Goal: Task Accomplishment & Management: Manage account settings

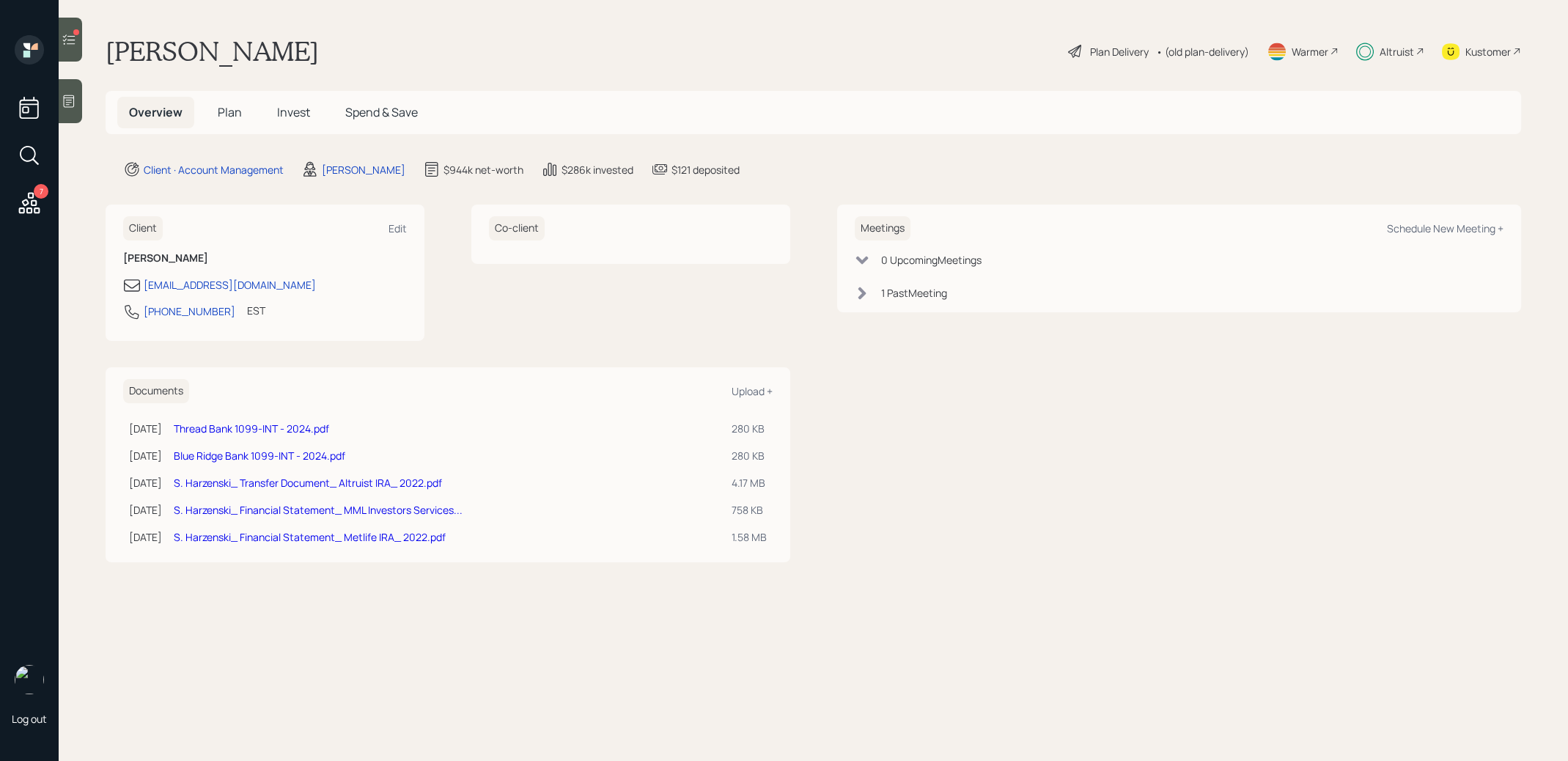
click at [294, 111] on span "Invest" at bounding box center [293, 112] width 33 height 16
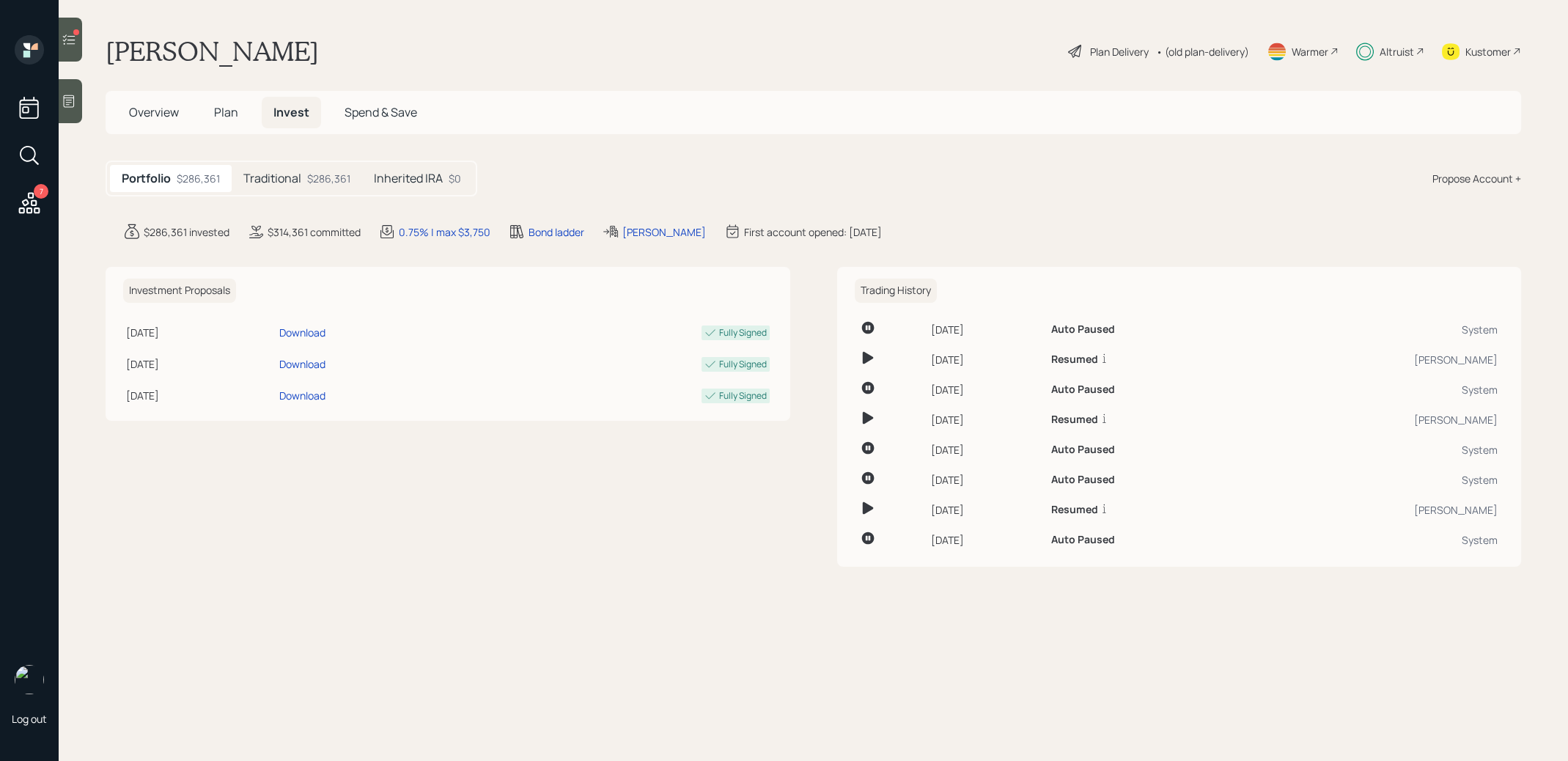
click at [313, 182] on div "$286,361" at bounding box center [328, 178] width 44 height 16
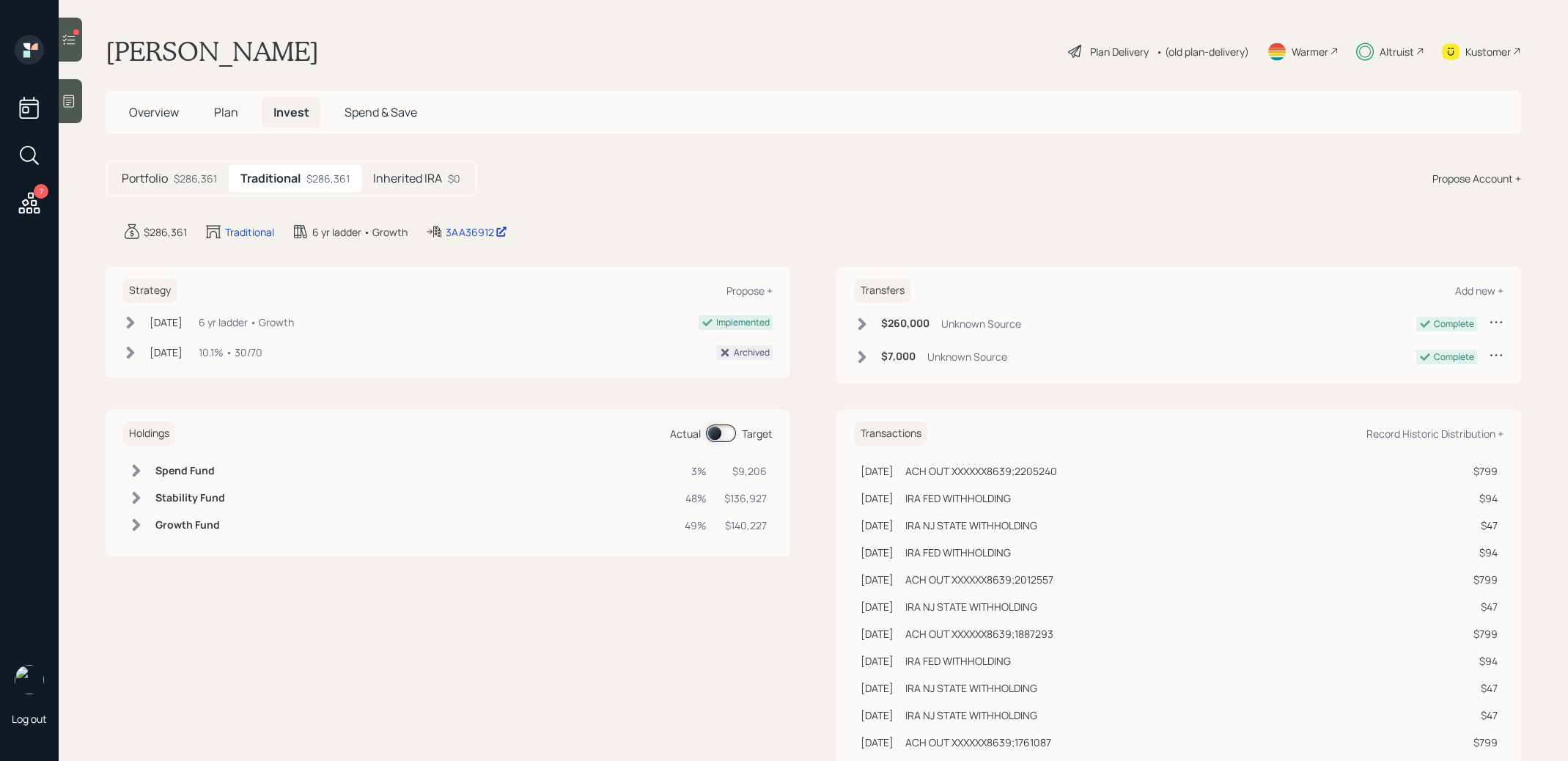
click at [717, 427] on span at bounding box center [721, 433] width 30 height 18
click at [730, 432] on span at bounding box center [721, 433] width 30 height 18
click at [75, 47] on div at bounding box center [70, 40] width 24 height 44
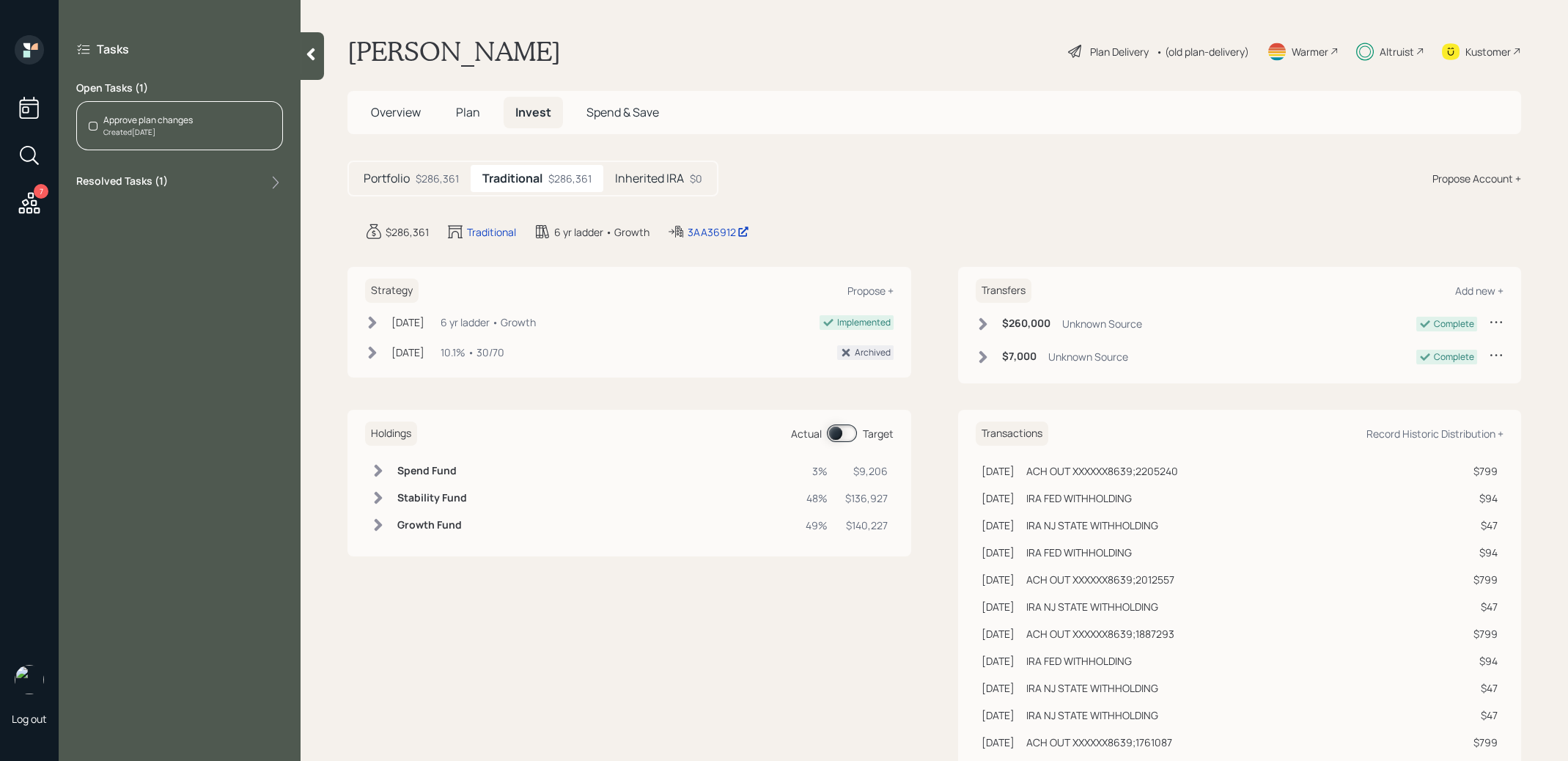
click at [182, 123] on div "Approve plan changes" at bounding box center [148, 120] width 89 height 13
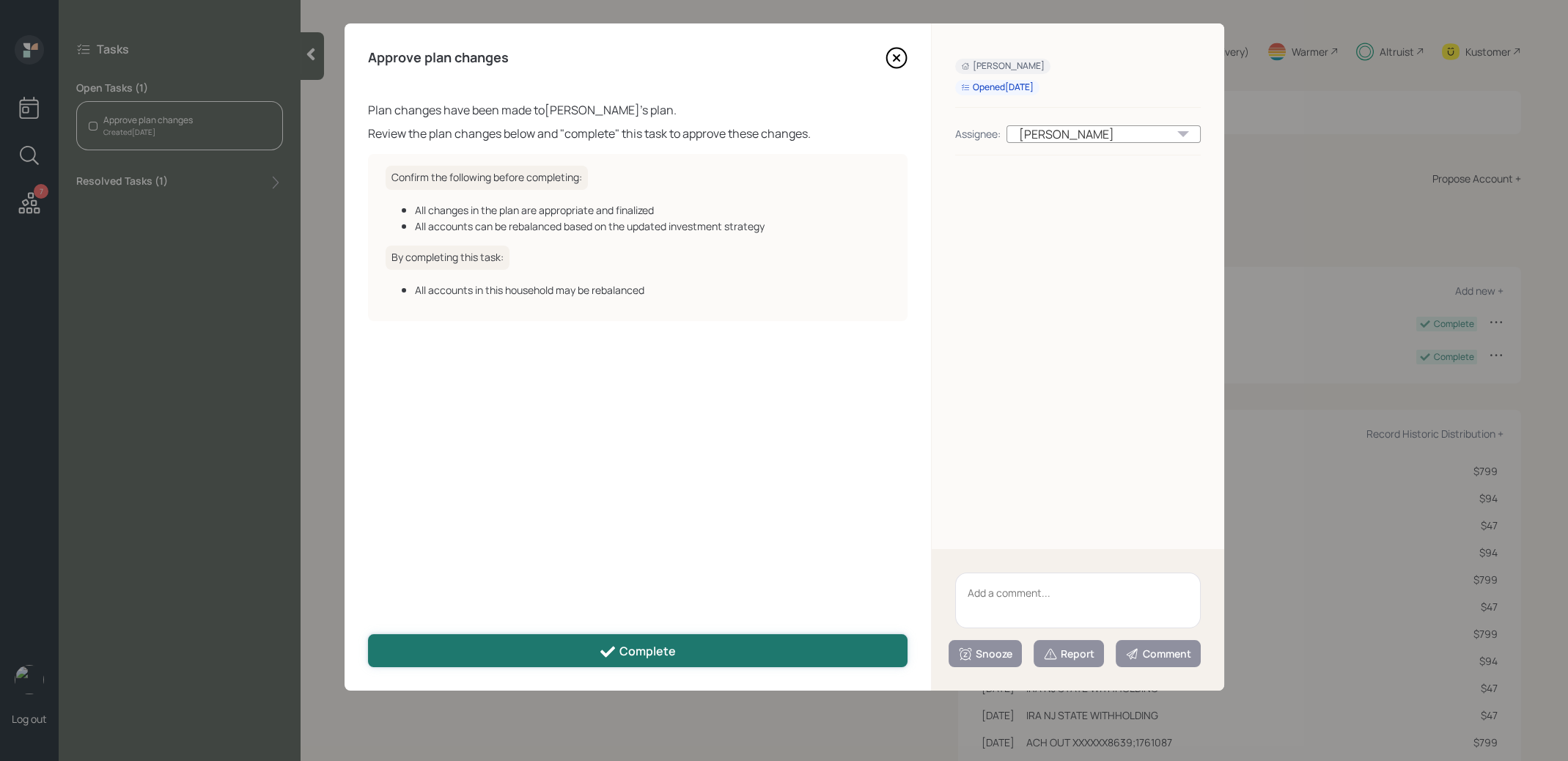
click at [656, 645] on div "Complete" at bounding box center [638, 652] width 77 height 18
